Goal: Task Accomplishment & Management: Use online tool/utility

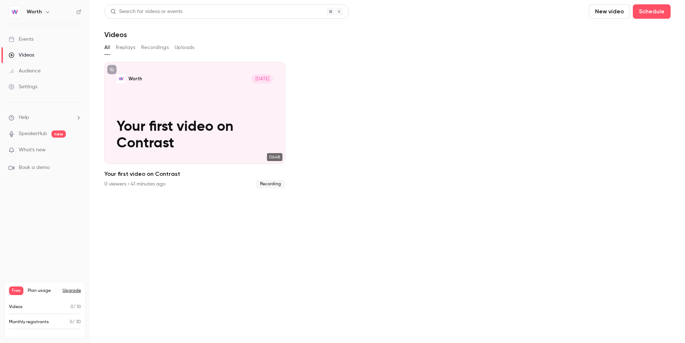
click at [28, 37] on div "Events" at bounding box center [21, 39] width 25 height 7
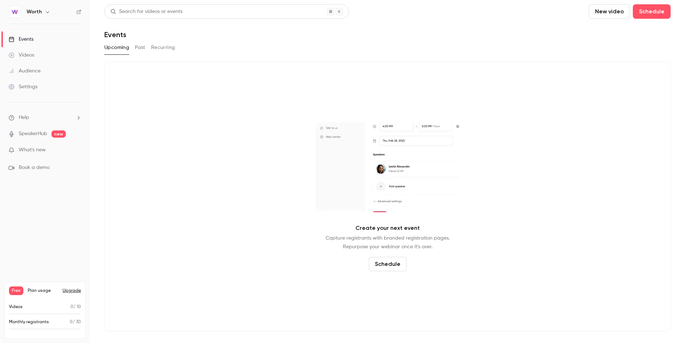
click at [397, 265] on button "Schedule" at bounding box center [388, 264] width 38 height 14
click at [390, 231] on li "One time event" at bounding box center [388, 225] width 78 height 19
